Goal: Task Accomplishment & Management: Use online tool/utility

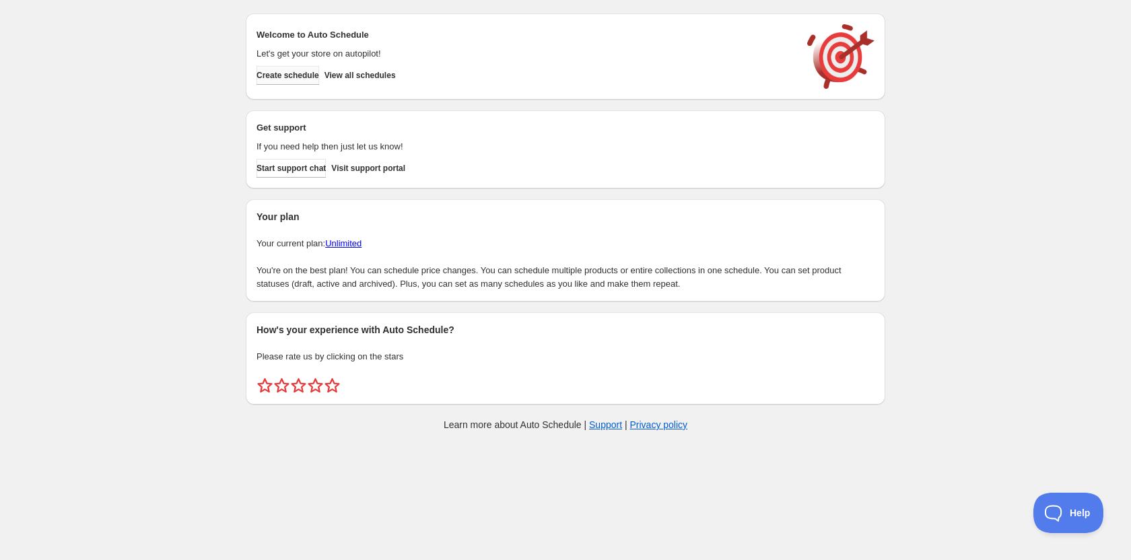
click at [292, 69] on button "Create schedule" at bounding box center [287, 75] width 63 height 19
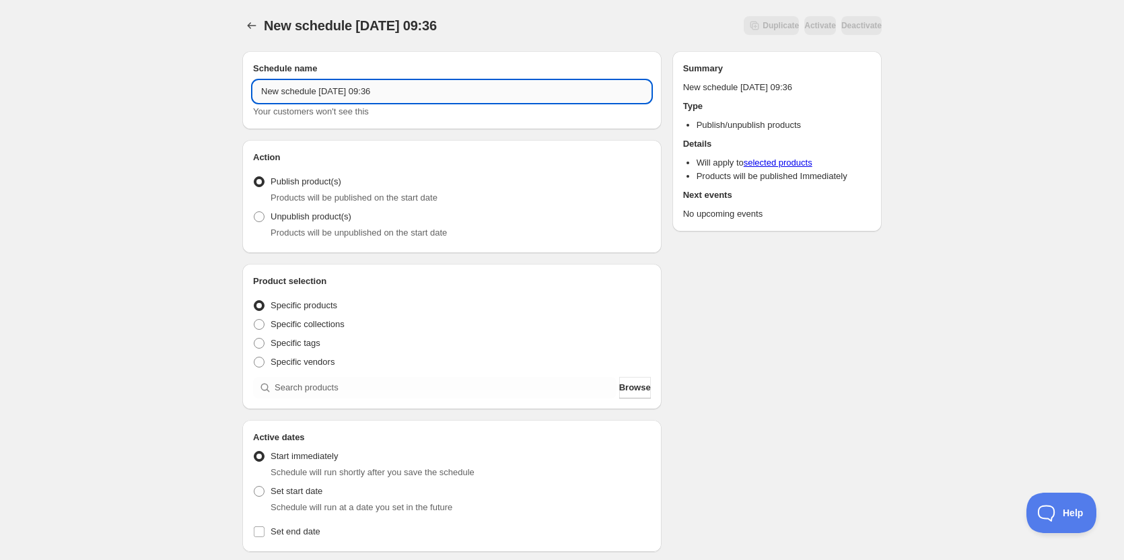
click at [388, 92] on input "New schedule Sep 02 2025 09:36" at bounding box center [452, 92] width 398 height 22
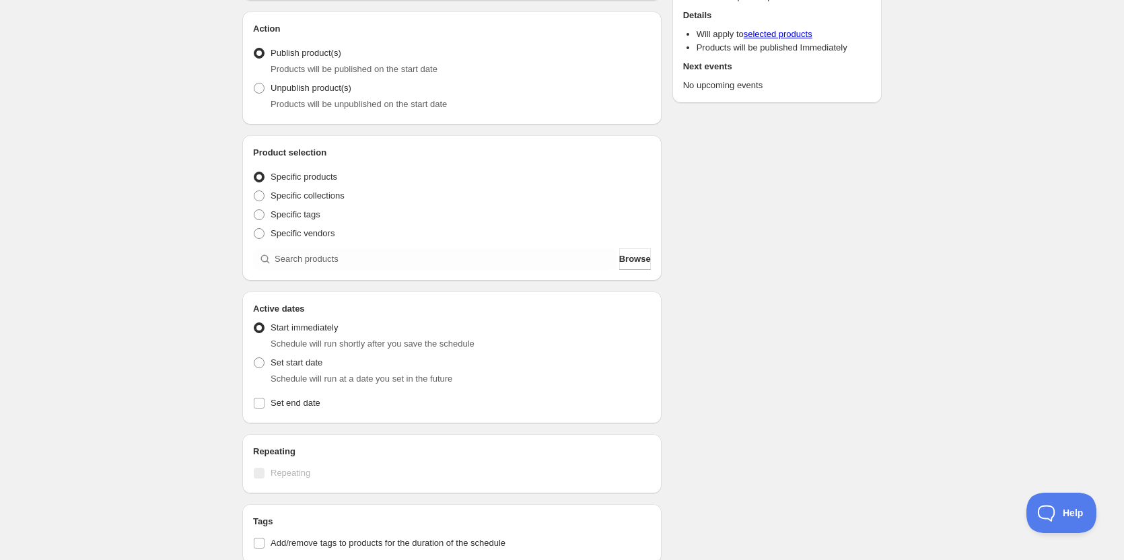
scroll to position [135, 0]
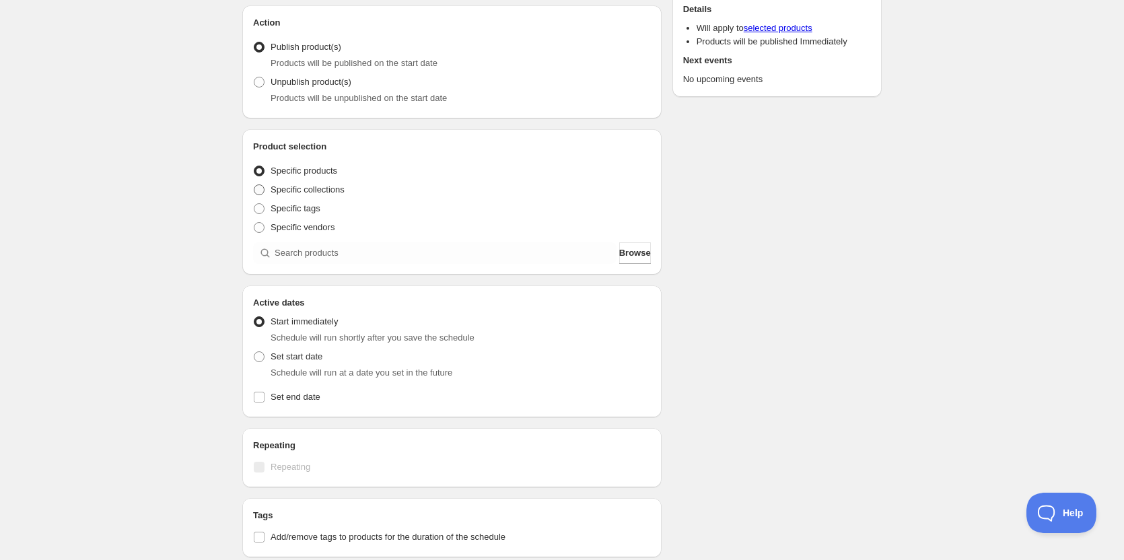
type input "Murphy MS Choir RE-OPEN"
click at [260, 185] on span at bounding box center [259, 189] width 11 height 11
click at [254, 185] on input "Specific collections" at bounding box center [254, 184] width 1 height 1
radio input "true"
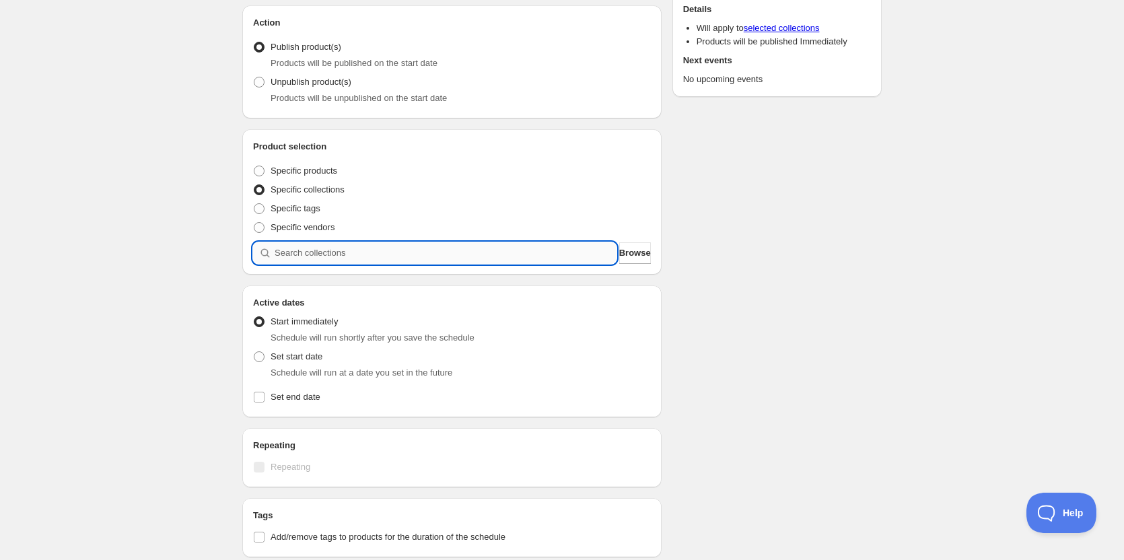
click at [403, 249] on input "search" at bounding box center [446, 253] width 342 height 22
click at [640, 250] on span "Browse" at bounding box center [635, 252] width 32 height 13
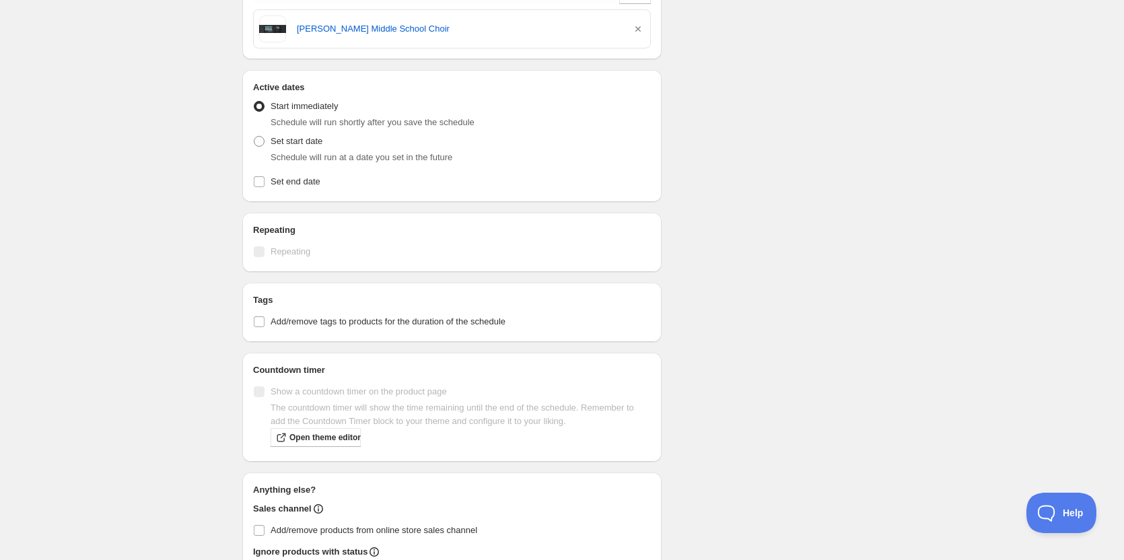
scroll to position [307, 0]
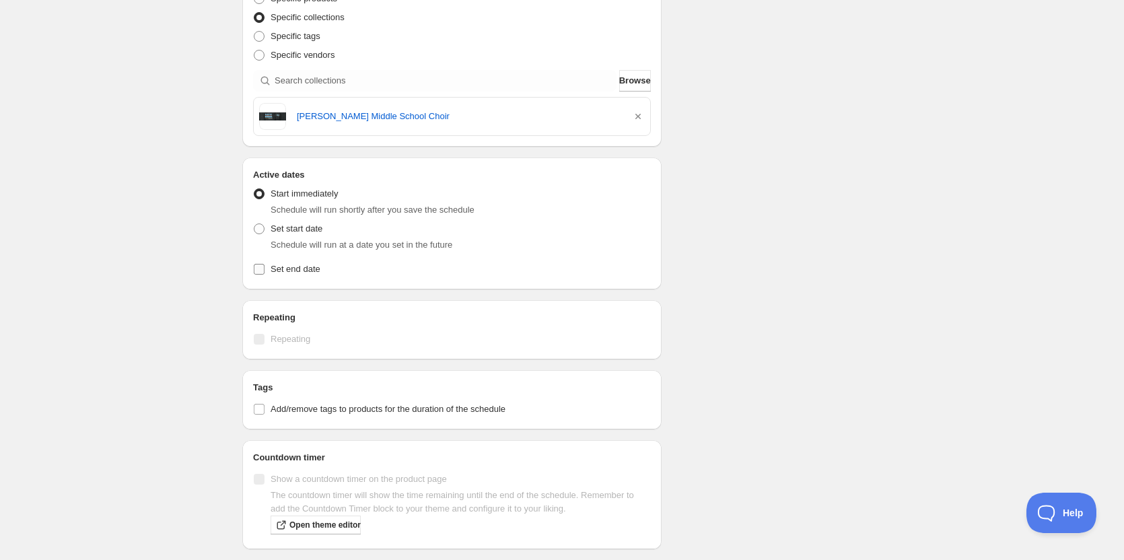
click at [258, 270] on input "Set end date" at bounding box center [259, 269] width 11 height 11
checkbox input "true"
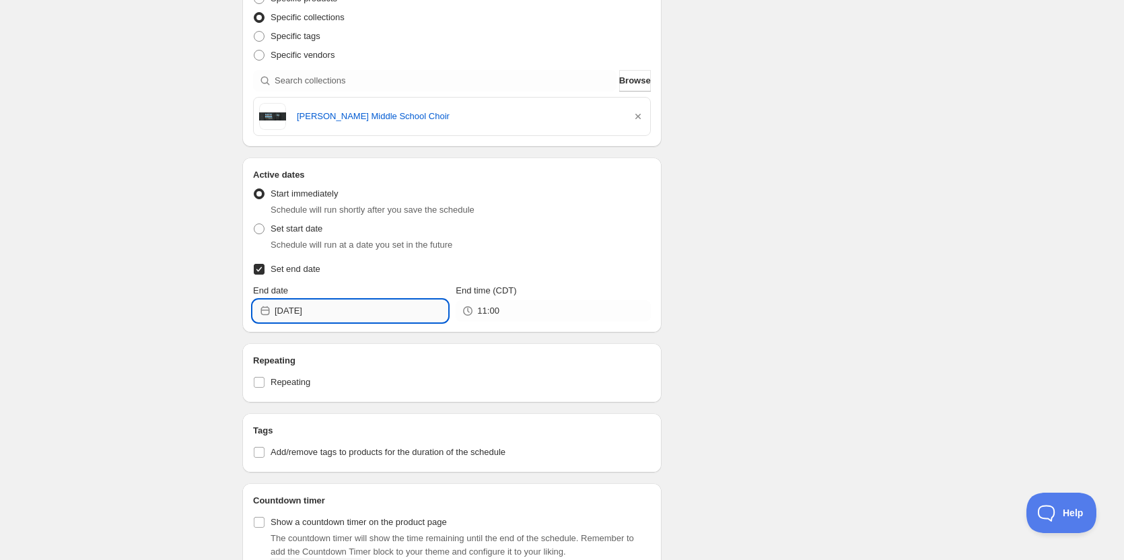
click at [363, 313] on input "2025-09-02" at bounding box center [361, 311] width 173 height 22
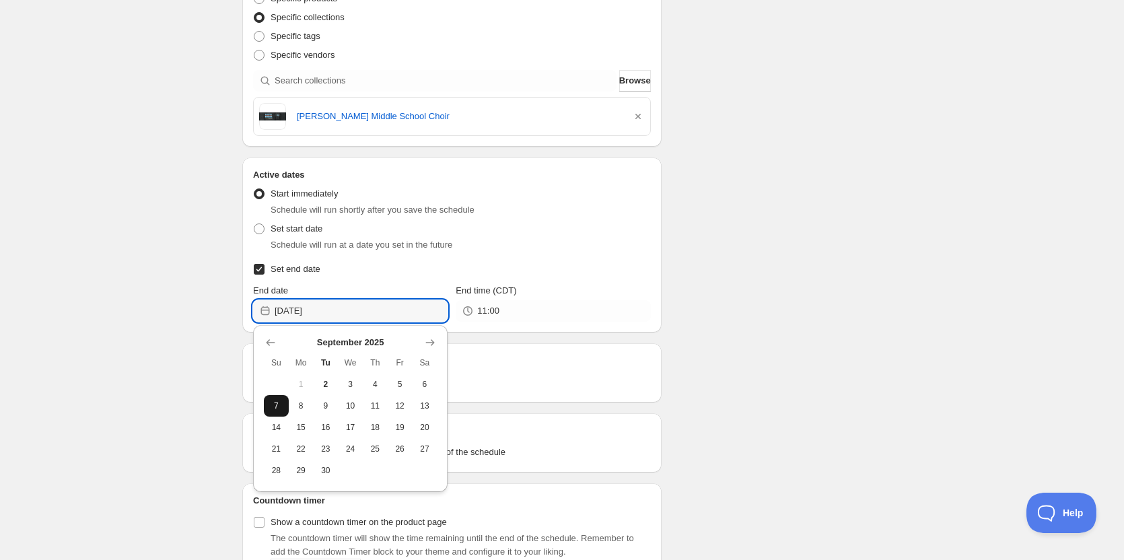
click at [278, 414] on button "7" at bounding box center [276, 406] width 25 height 22
type input "2025-09-07"
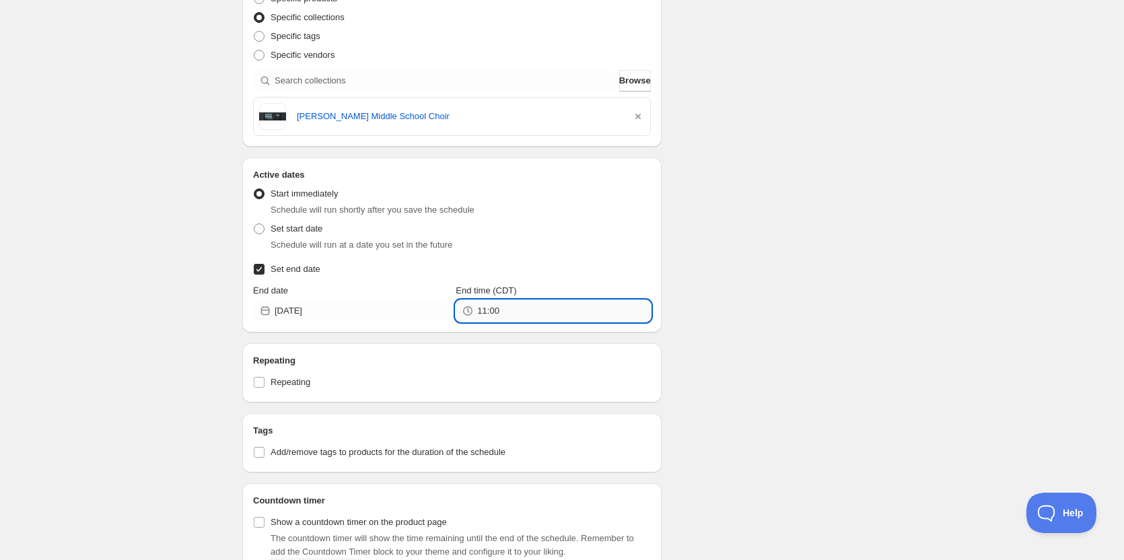
click at [540, 313] on input "11:00" at bounding box center [563, 311] width 173 height 22
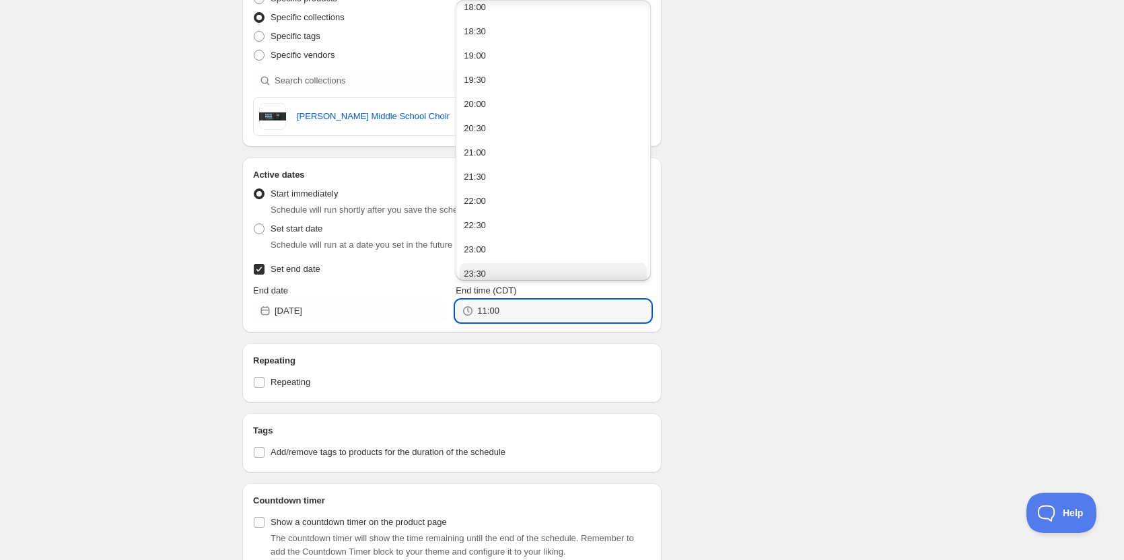
scroll to position [888, 0]
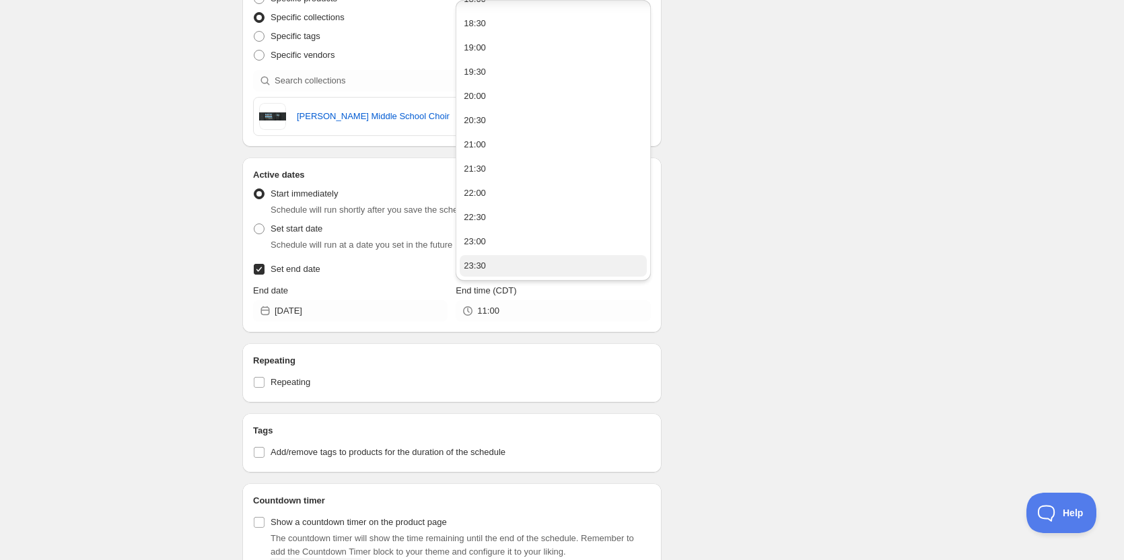
click at [512, 265] on button "23:30" at bounding box center [553, 266] width 186 height 22
type input "23:30"
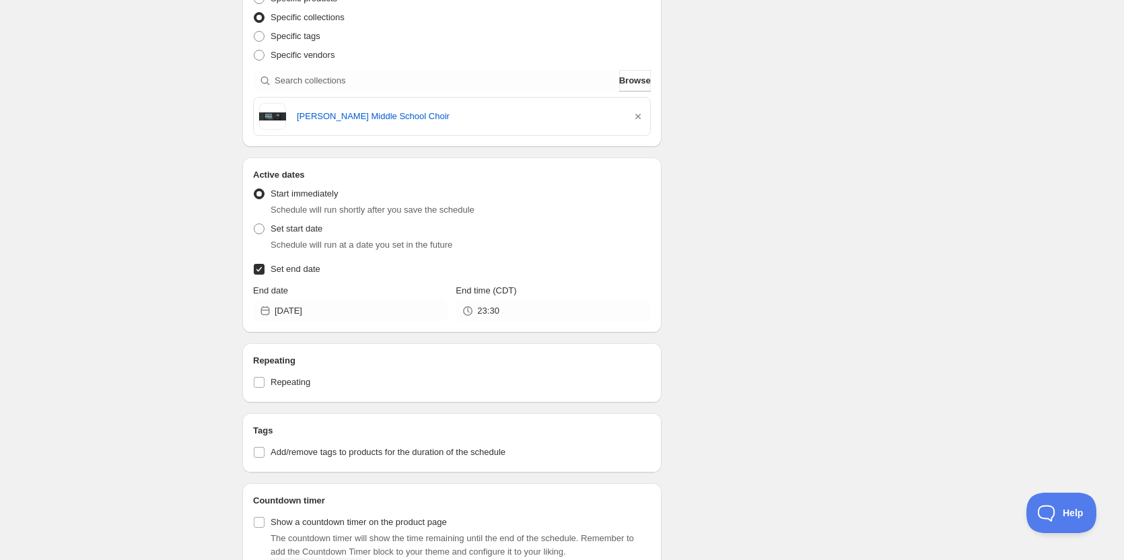
click at [777, 266] on div "Schedule name Murphy MS Choir RE-OPEN Your customers won't see this Action Acti…" at bounding box center [557, 288] width 650 height 1111
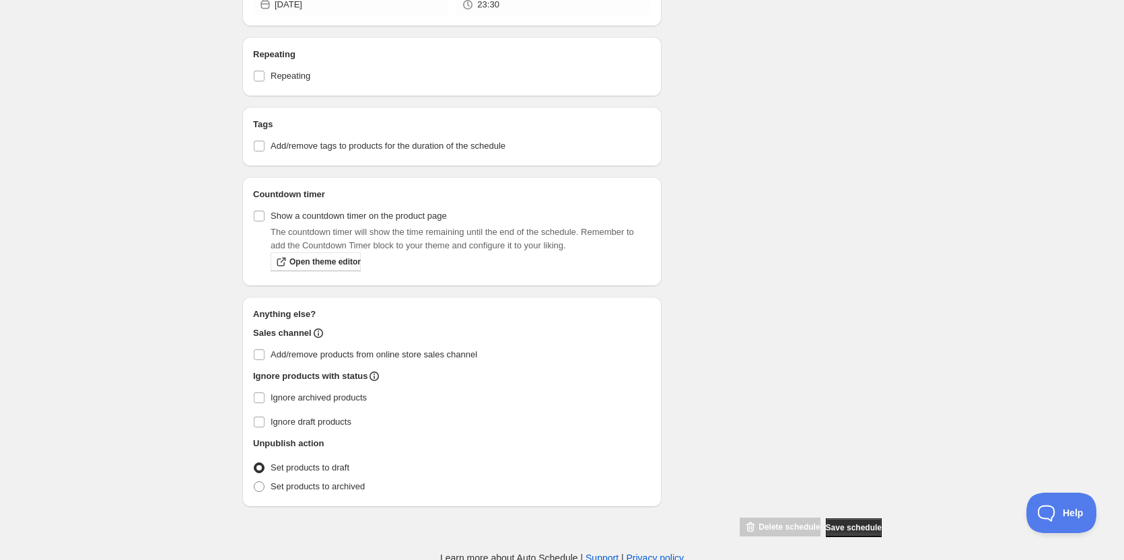
scroll to position [617, 0]
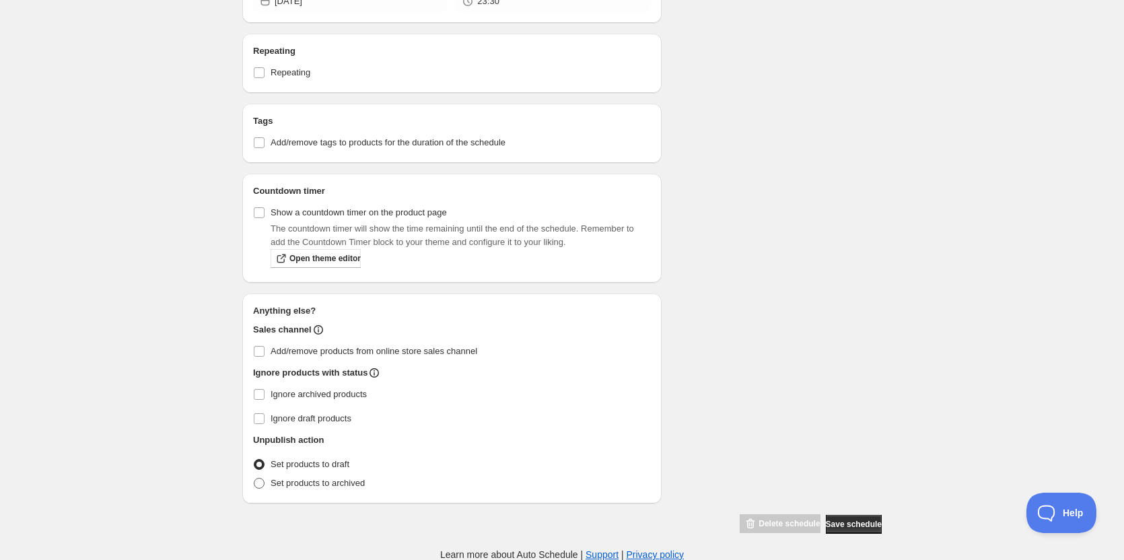
click at [258, 489] on label "Set products to archived" at bounding box center [309, 483] width 112 height 19
click at [254, 479] on input "Set products to archived" at bounding box center [254, 478] width 1 height 1
radio input "true"
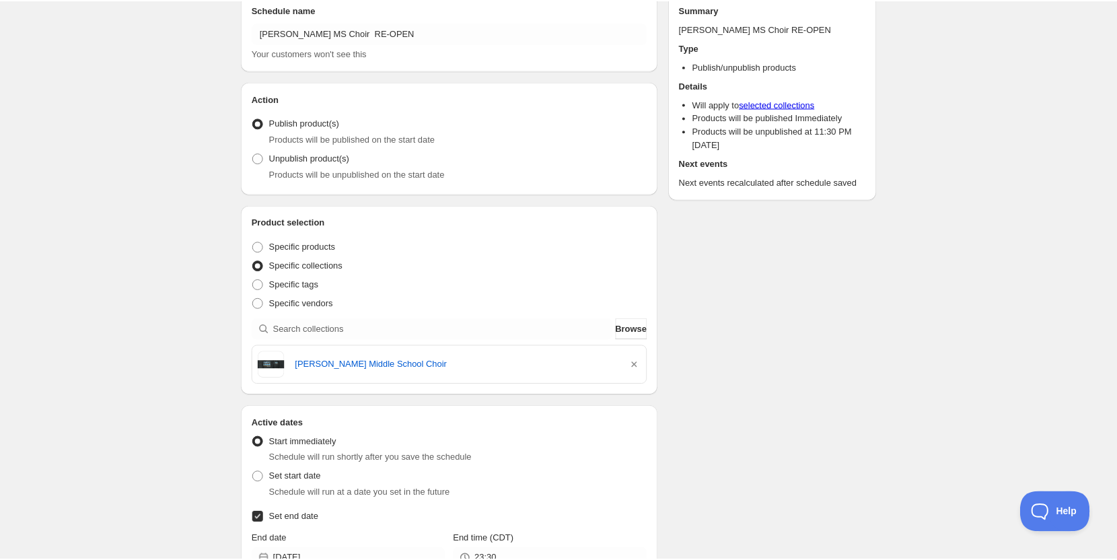
scroll to position [0, 0]
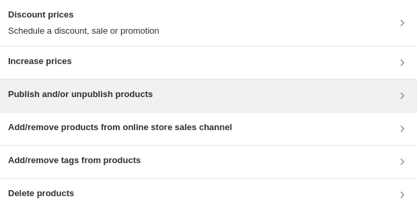
click at [163, 90] on div "Publish and/or unpublish products" at bounding box center [208, 96] width 401 height 16
